Goal: Transaction & Acquisition: Purchase product/service

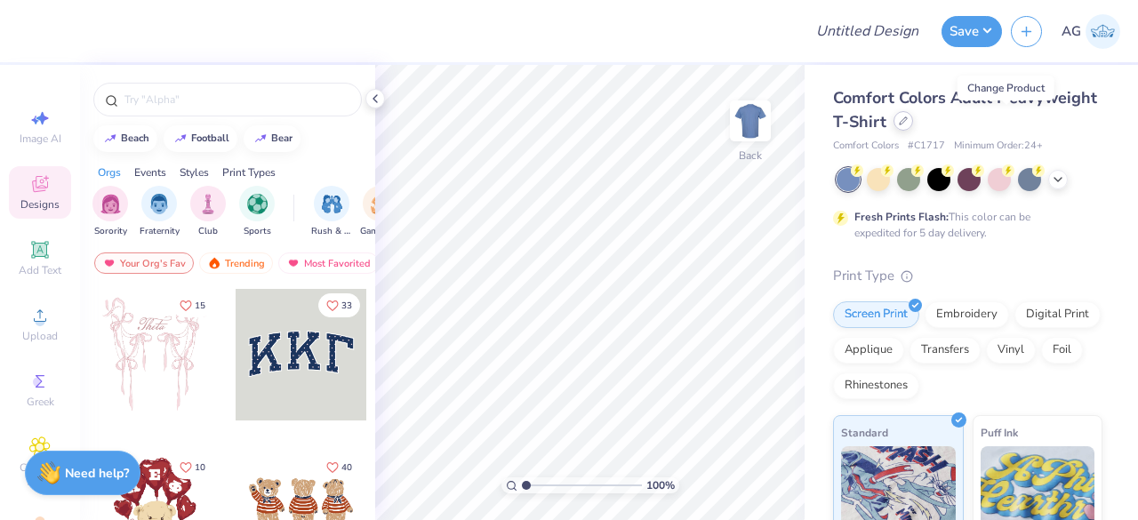
click at [907, 124] on icon at bounding box center [903, 120] width 7 height 7
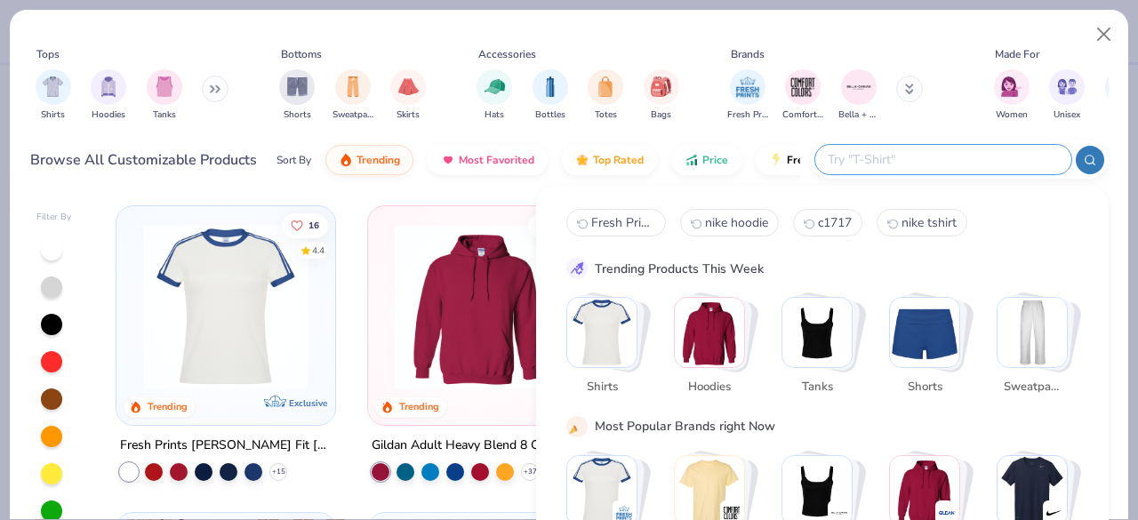
click at [967, 163] on input "text" at bounding box center [942, 159] width 233 height 20
click at [878, 156] on input "text" at bounding box center [942, 159] width 233 height 20
paste input "Jerzees 973"
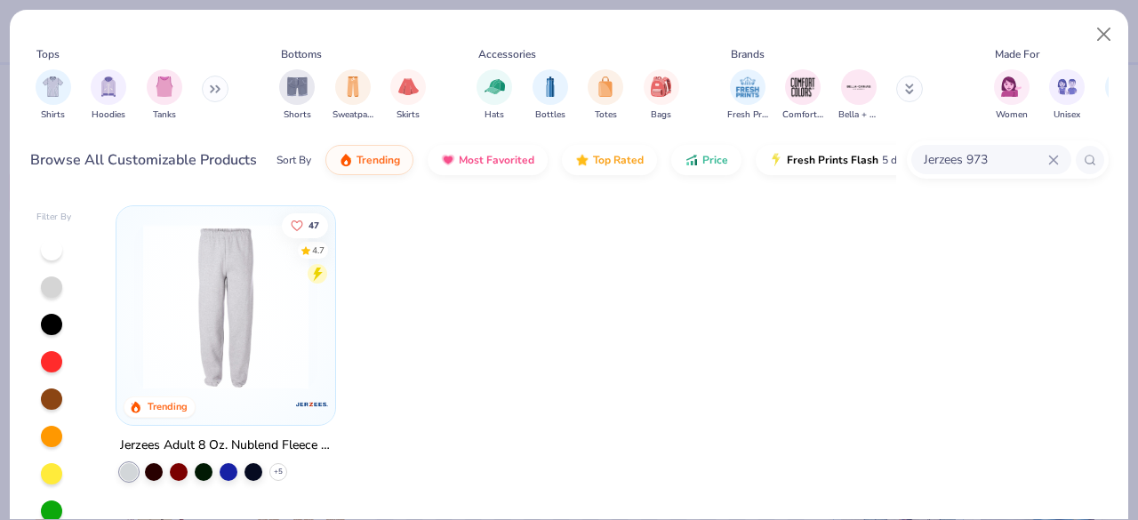
click at [269, 324] on img at bounding box center [225, 306] width 183 height 165
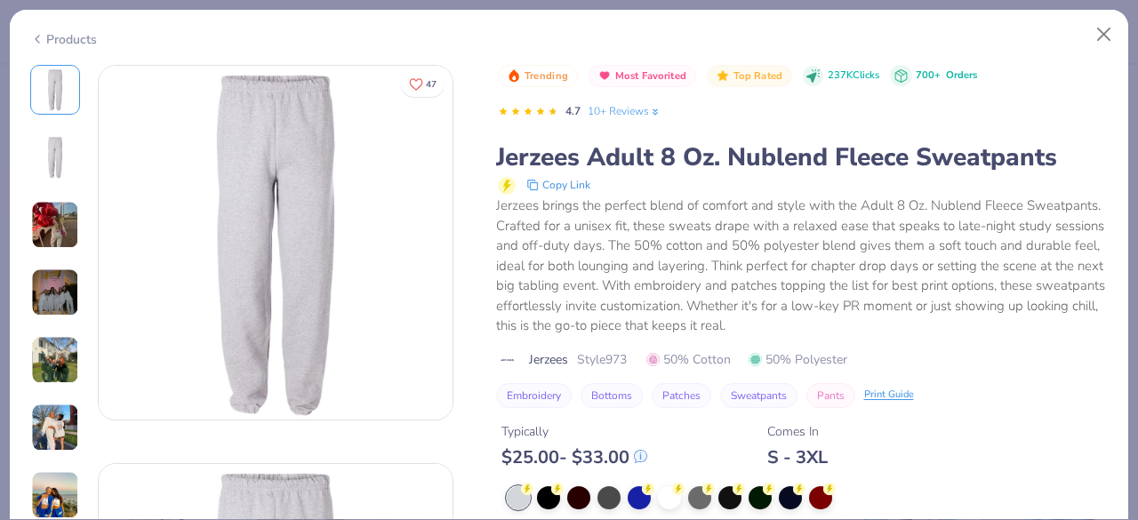
click at [52, 44] on div "Products" at bounding box center [569, 33] width 1119 height 46
click at [41, 36] on icon at bounding box center [37, 38] width 14 height 21
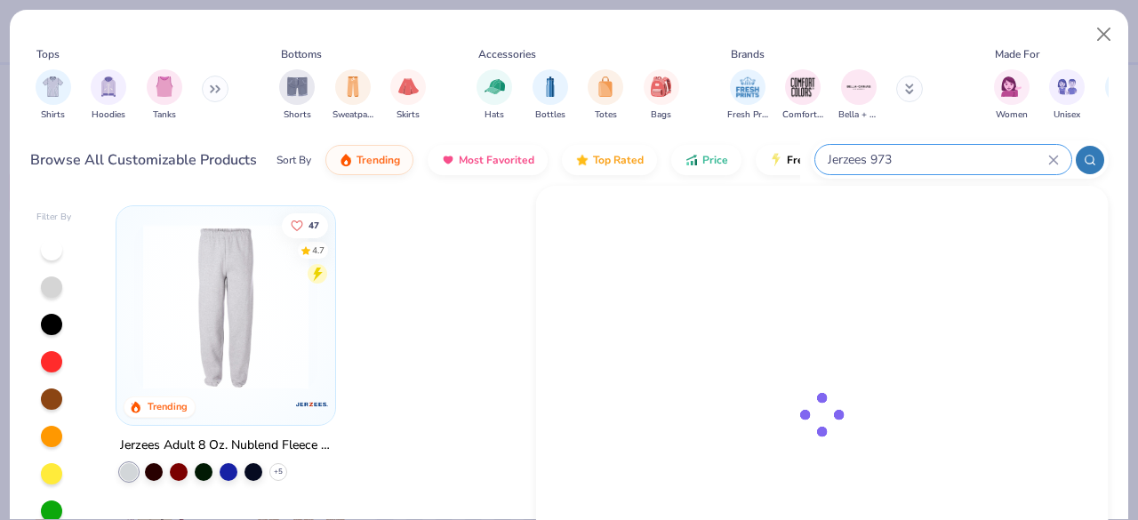
click at [989, 161] on input "Jerzees 973" at bounding box center [937, 159] width 222 height 20
click at [932, 157] on input "Jerzees 973" at bounding box center [937, 159] width 222 height 20
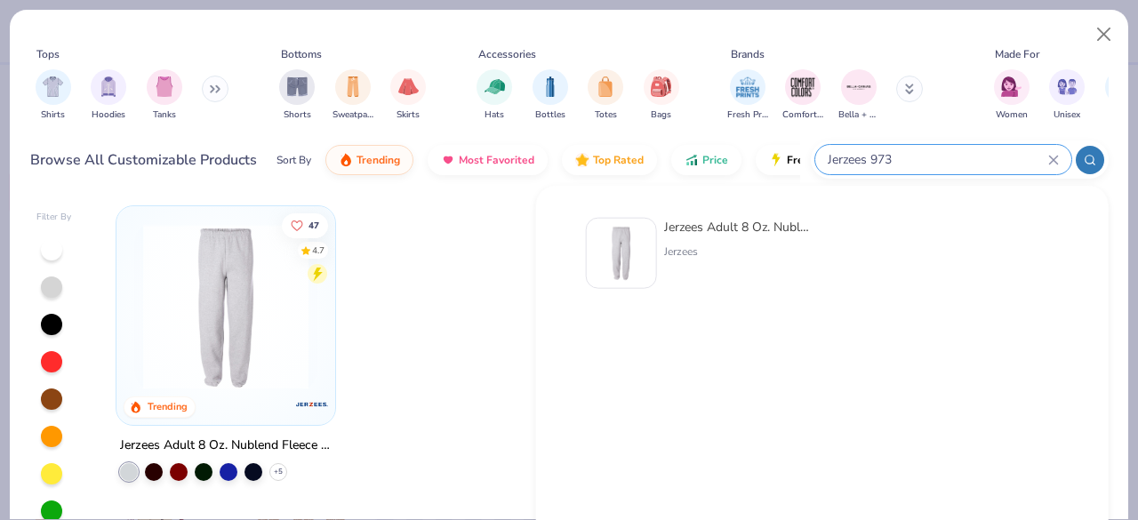
click at [932, 157] on input "Jerzees 973" at bounding box center [937, 159] width 222 height 20
type input "J"
paste input "Fresh Prints FP90"
type input "Fresh Prints FP90"
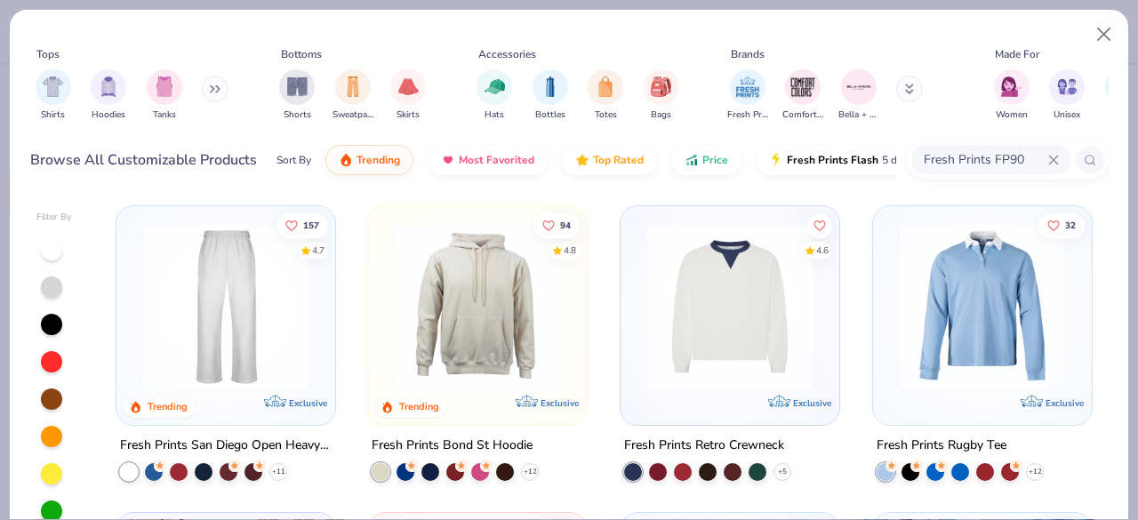
click at [315, 294] on div at bounding box center [225, 302] width 201 height 174
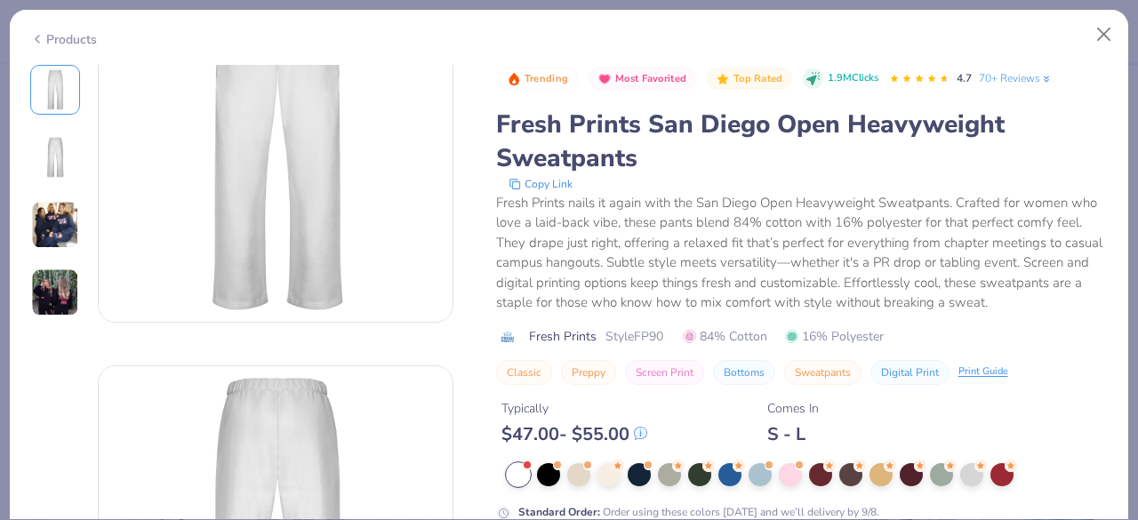
scroll to position [153, 0]
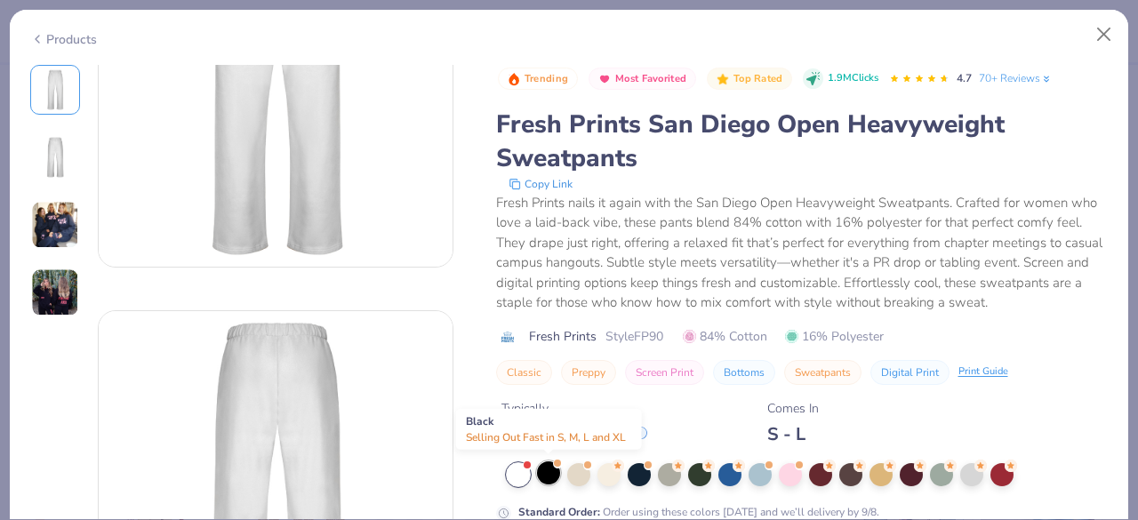
click at [546, 472] on div at bounding box center [548, 472] width 23 height 23
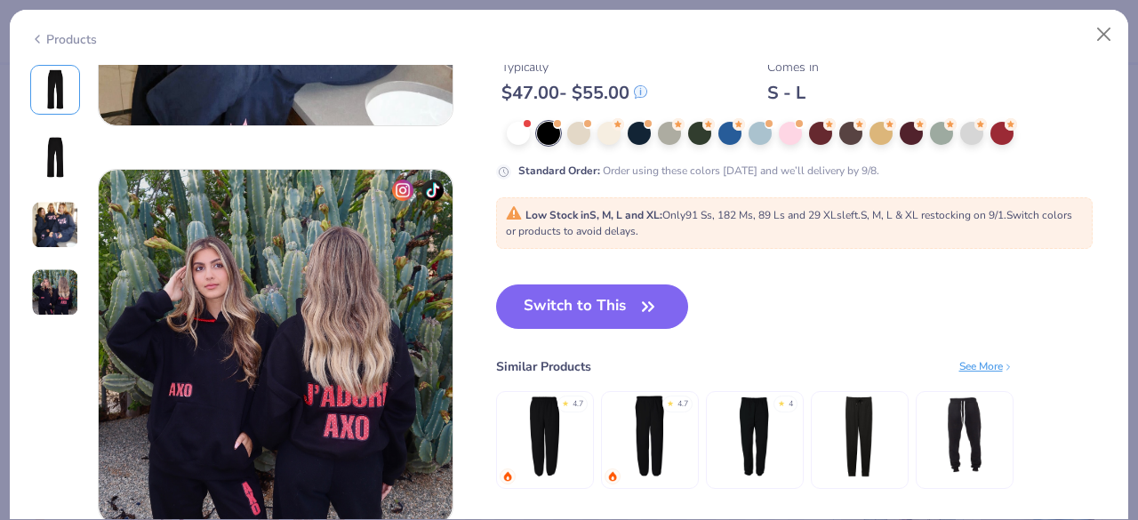
scroll to position [1076, 0]
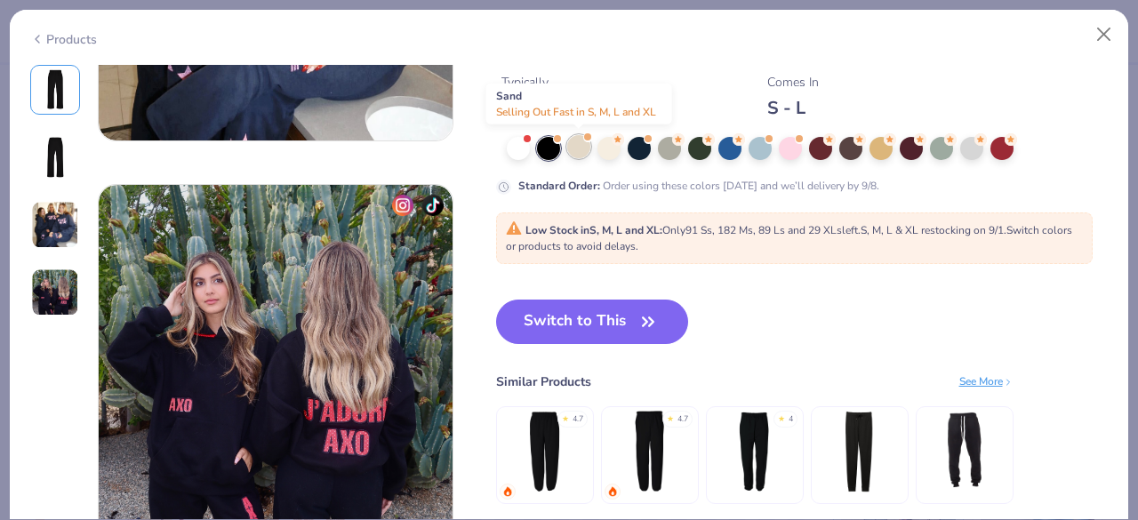
click at [582, 149] on div at bounding box center [578, 146] width 23 height 23
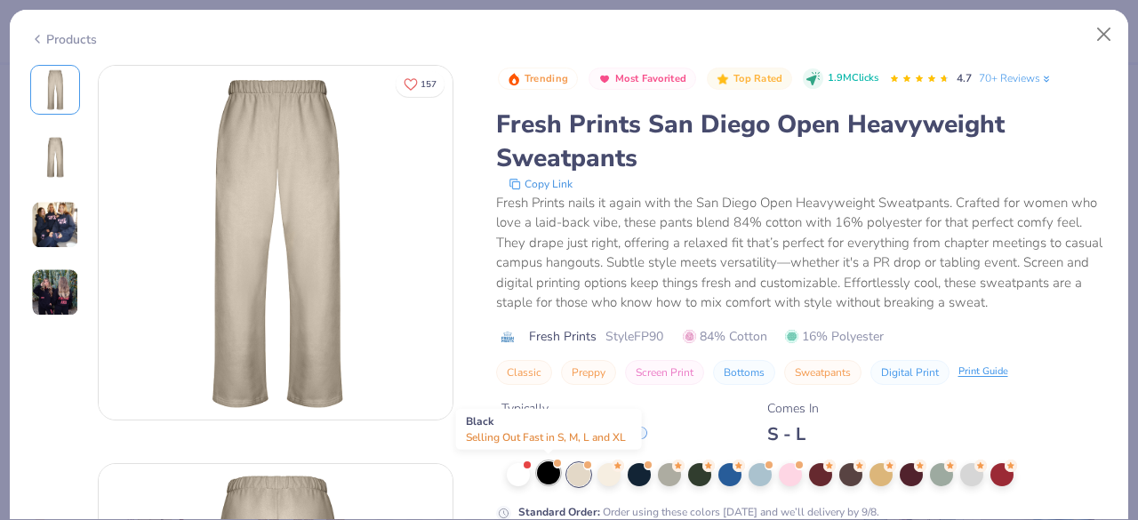
click at [544, 477] on div at bounding box center [548, 472] width 23 height 23
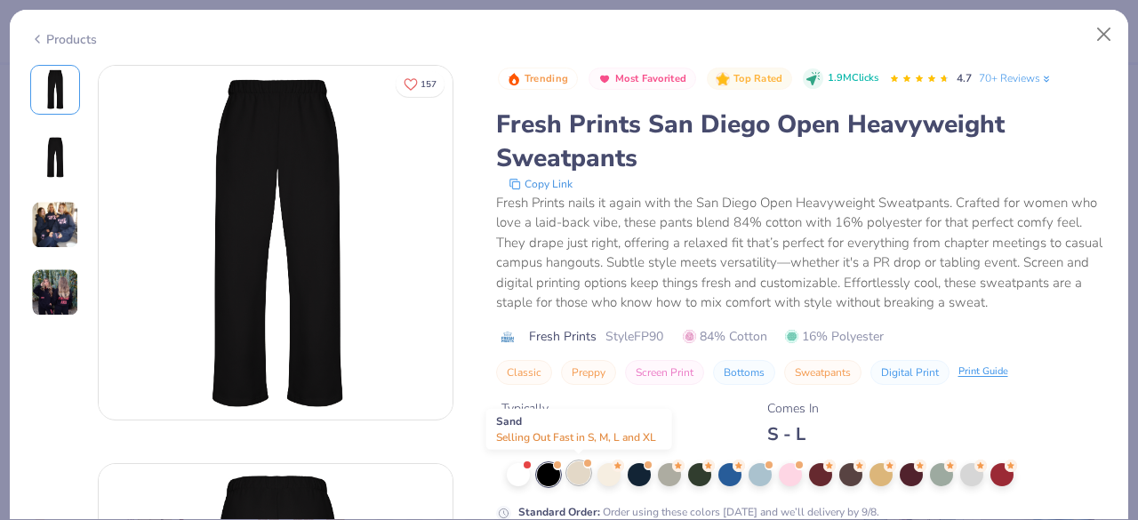
click at [576, 474] on div at bounding box center [578, 472] width 23 height 23
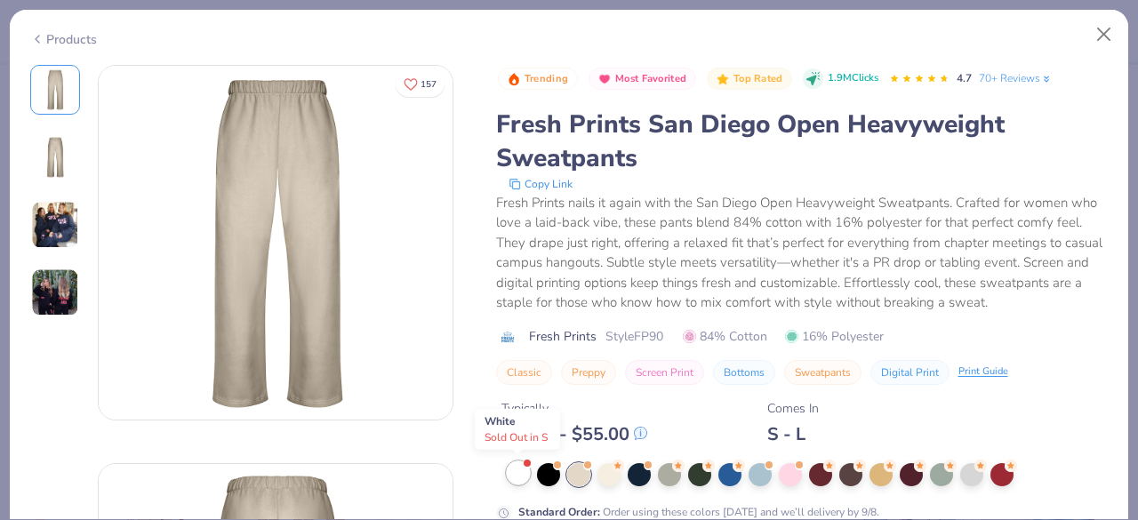
click at [525, 469] on div at bounding box center [518, 472] width 23 height 23
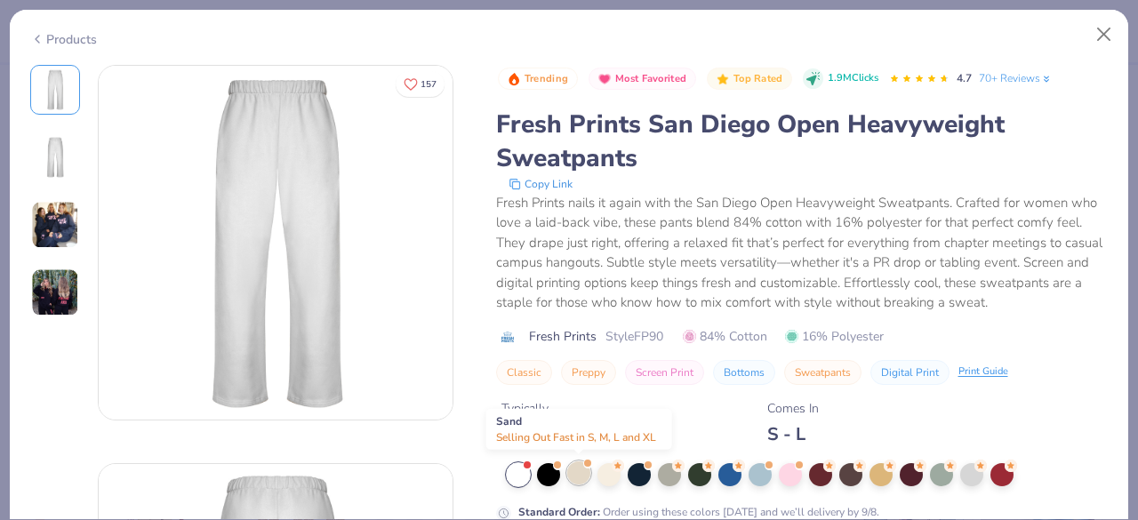
click at [587, 476] on div at bounding box center [578, 472] width 23 height 23
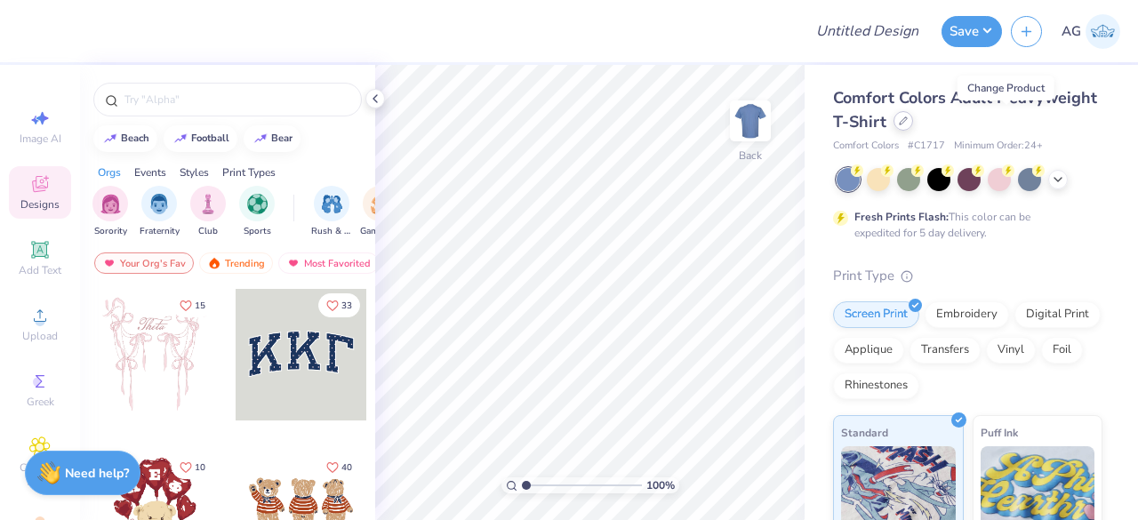
click at [908, 124] on icon at bounding box center [903, 120] width 9 height 9
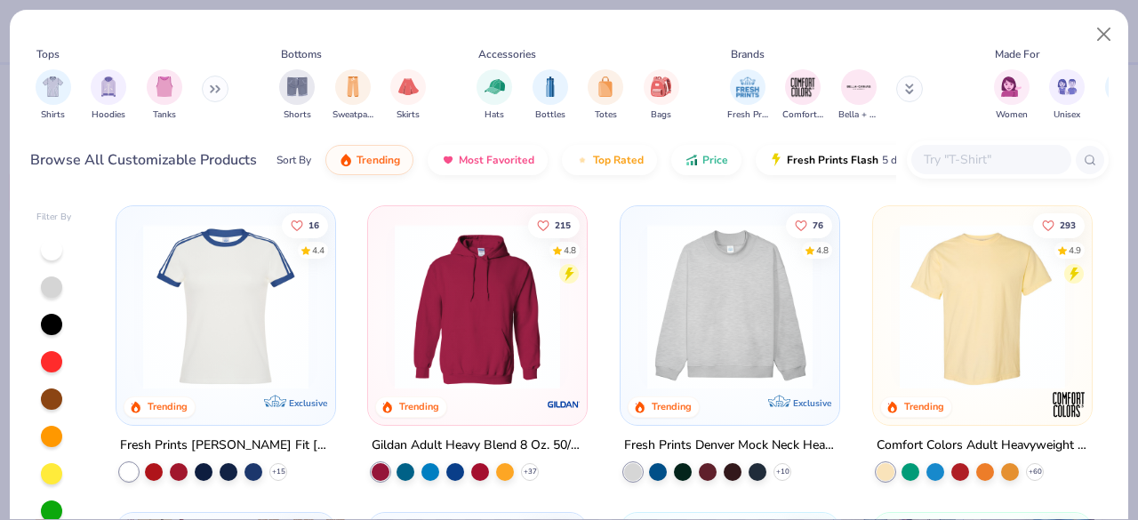
click at [990, 156] on input "text" at bounding box center [990, 159] width 137 height 20
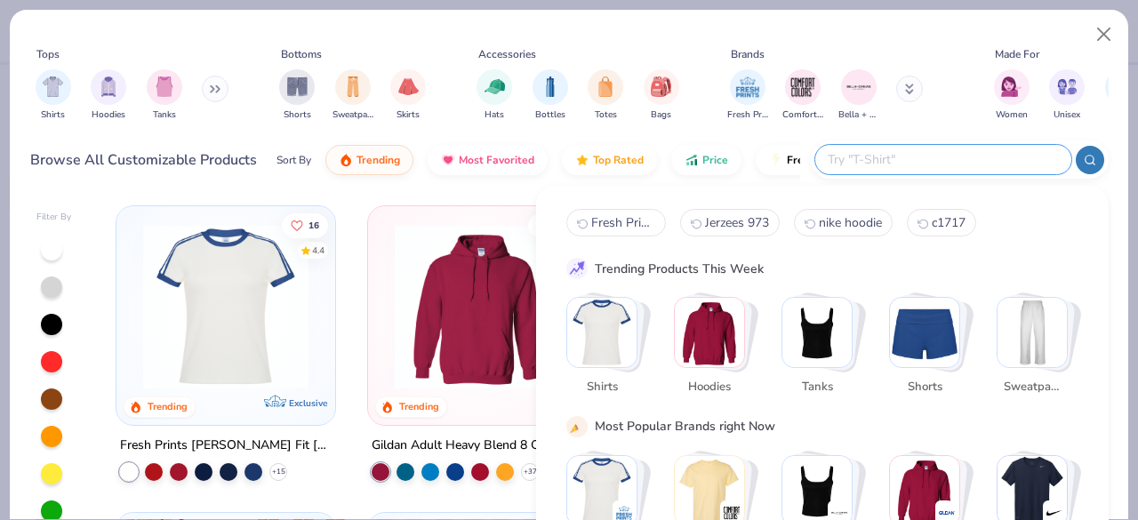
paste input "Gildan G185"
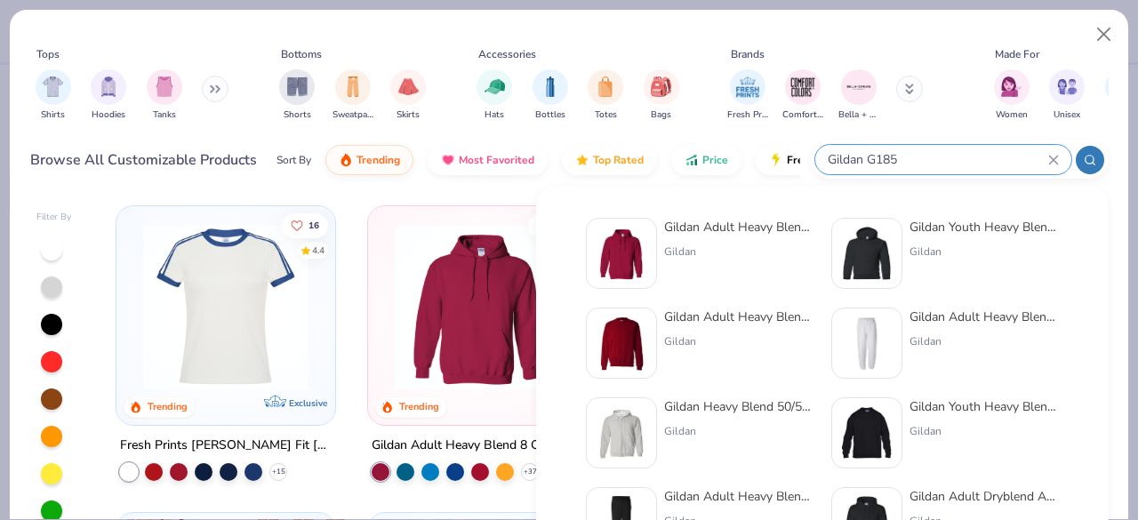
type input "Gildan G185"
click at [736, 215] on div "Gildan Adult Heavy Blend 8 Oz. 50/50 Hooded Sweatshirt Gildan Gildan Youth Heav…" at bounding box center [822, 433] width 512 height 449
click at [740, 227] on div "Gildan Adult Heavy Blend 8 Oz. 50/50 Hooded Sweatshirt" at bounding box center [738, 227] width 149 height 19
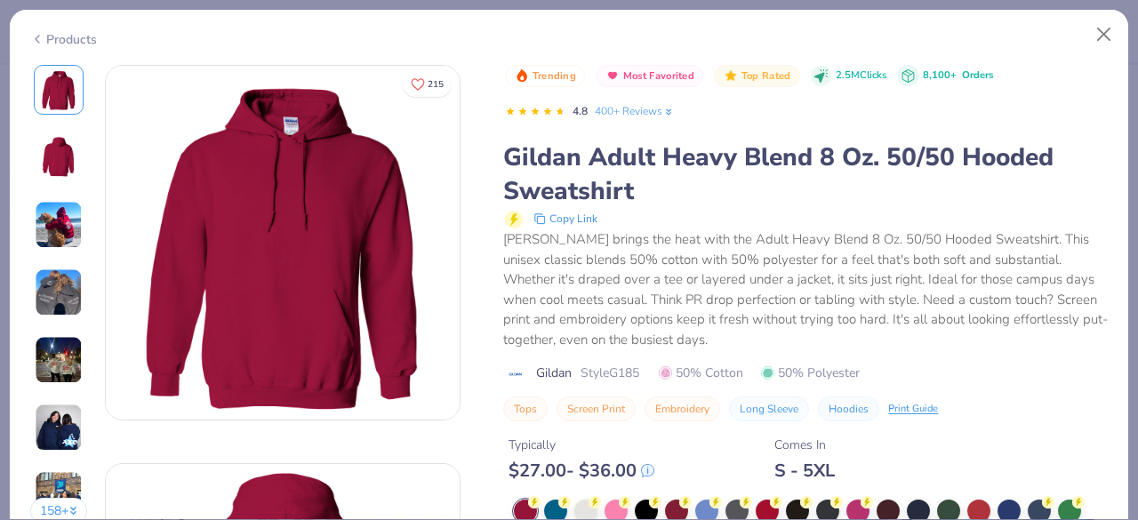
click at [43, 38] on icon at bounding box center [37, 38] width 14 height 21
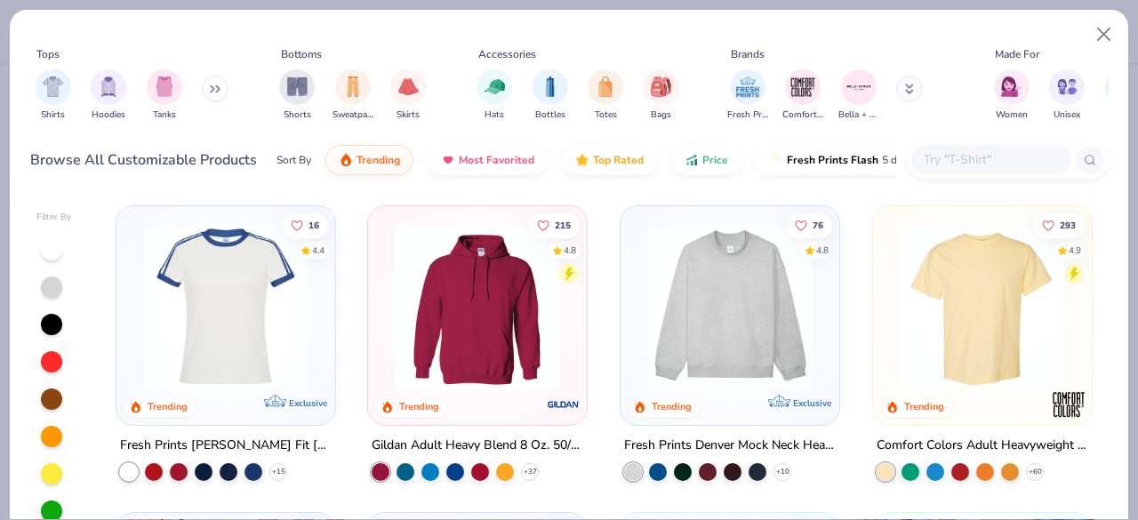
click at [949, 163] on input "text" at bounding box center [990, 159] width 137 height 20
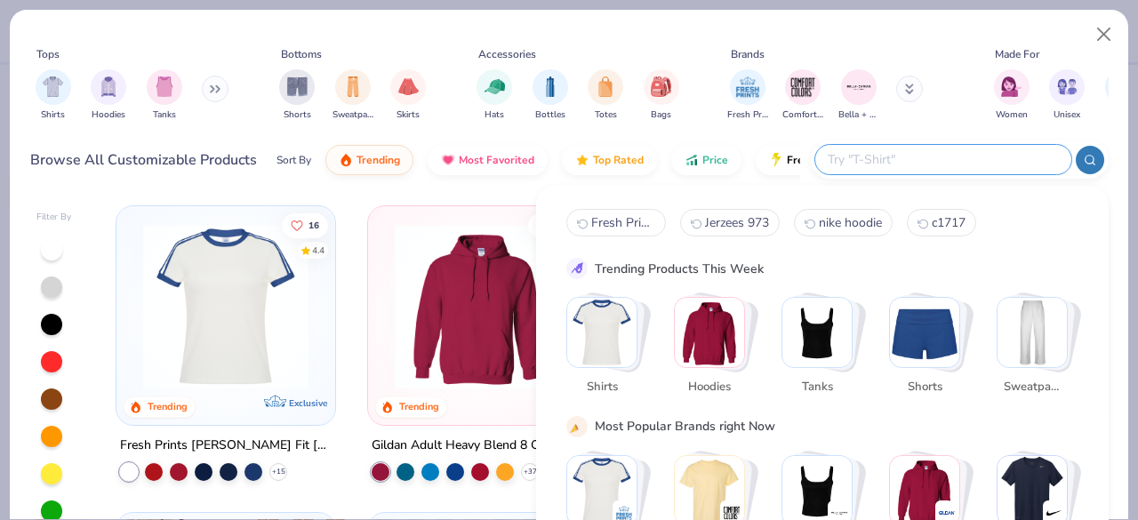
paste input "Jerzees 973"
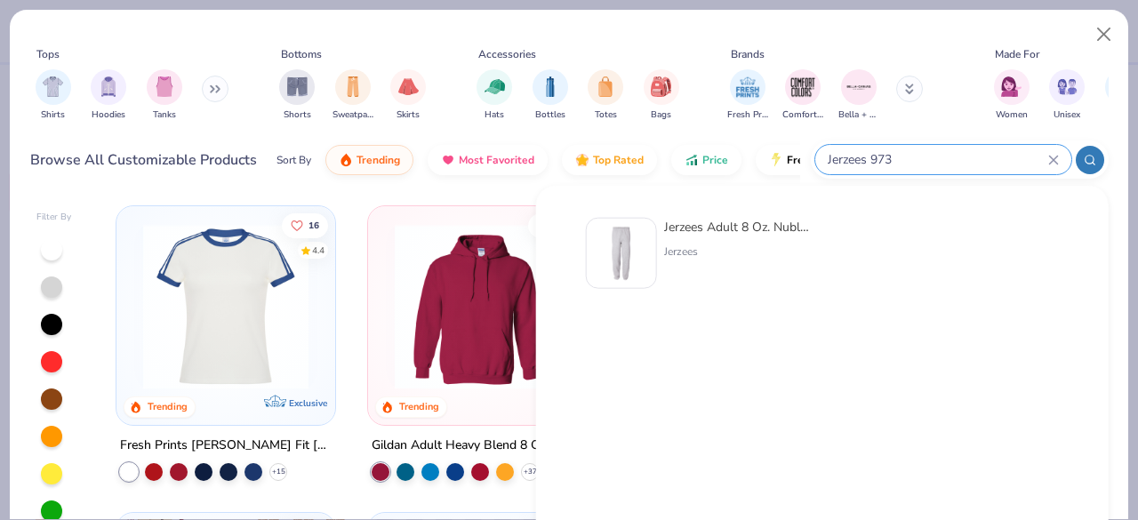
type input "Jerzees 973"
click at [721, 253] on div "Jerzees" at bounding box center [738, 252] width 149 height 16
